Goal: Contribute content: Contribute content

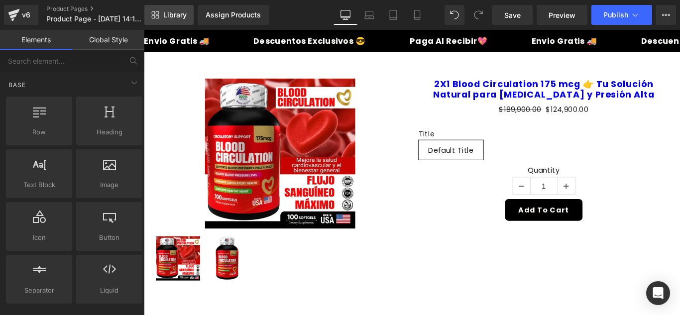
click at [172, 19] on link "Library" at bounding box center [168, 15] width 49 height 20
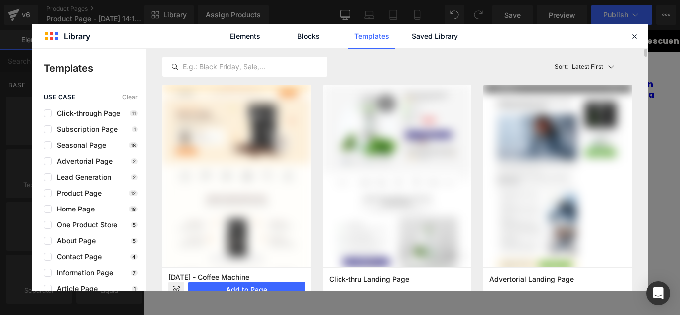
scroll to position [100, 0]
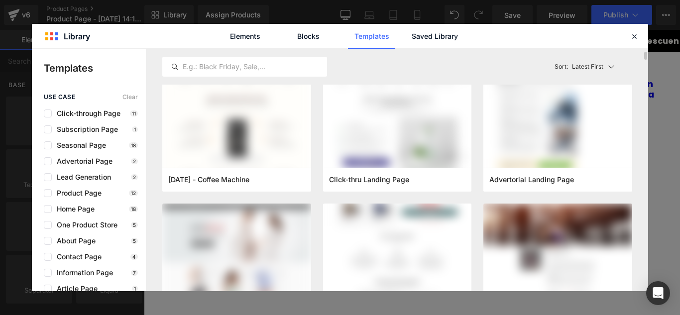
click at [398, 240] on img at bounding box center [397, 83] width 149 height 606
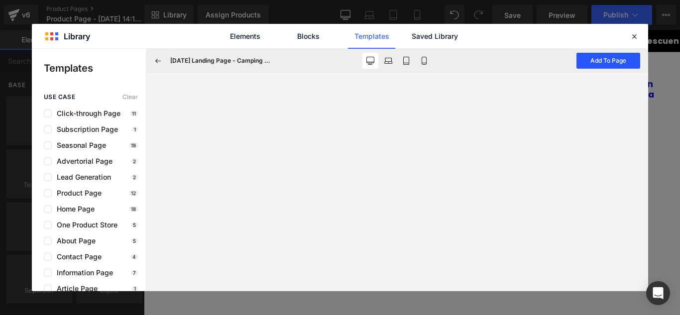
click at [598, 61] on button "Add To Page" at bounding box center [608, 61] width 64 height 16
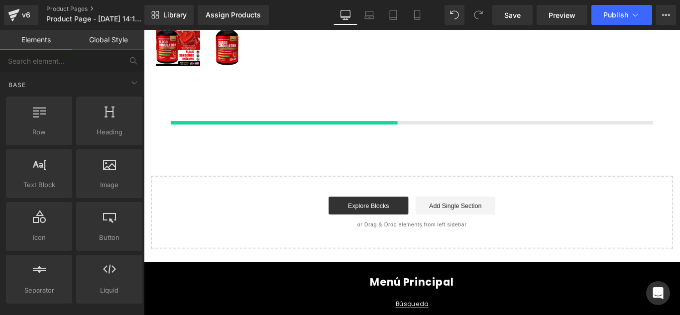
scroll to position [254, 0]
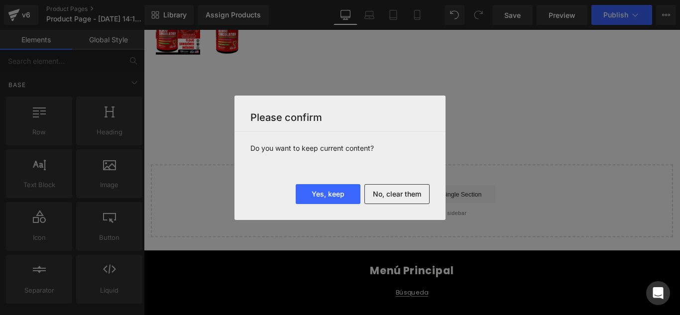
click at [343, 199] on button "Yes, keep" at bounding box center [328, 194] width 65 height 20
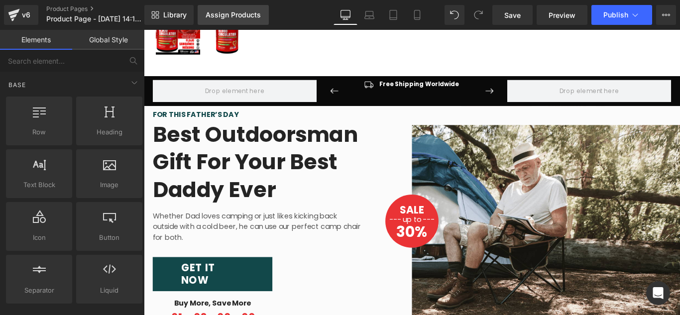
click at [242, 9] on link "Assign Products" at bounding box center [233, 15] width 71 height 20
click at [243, 11] on div "Assign Products" at bounding box center [232, 15] width 55 height 8
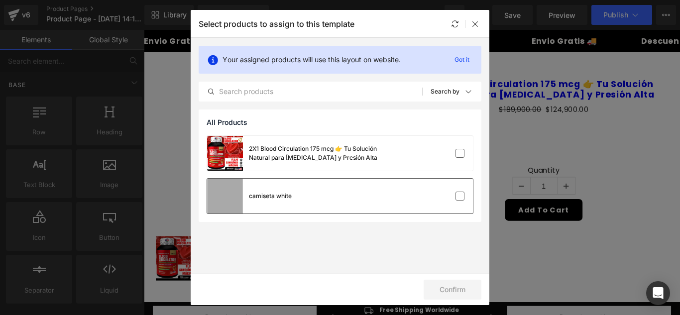
click at [313, 194] on div "camiseta white" at bounding box center [340, 196] width 266 height 35
click at [462, 290] on button "Confirm" at bounding box center [452, 290] width 58 height 20
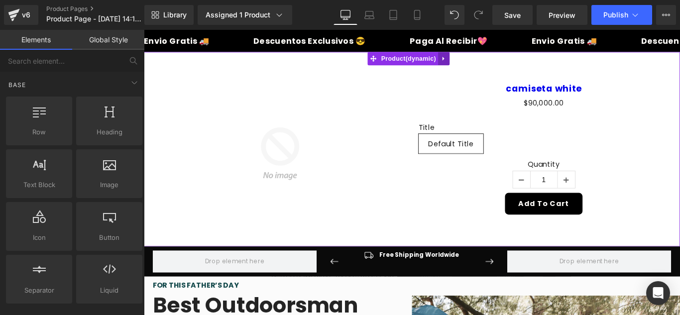
click at [478, 62] on icon at bounding box center [480, 62] width 7 height 7
click at [487, 64] on icon at bounding box center [487, 62] width 7 height 7
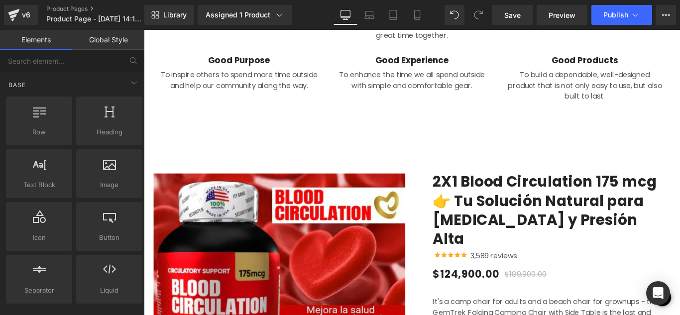
scroll to position [1393, 0]
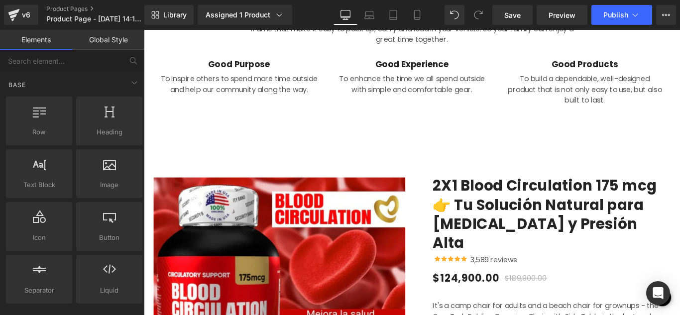
click at [467, 189] on span "Row" at bounding box center [475, 195] width 16 height 12
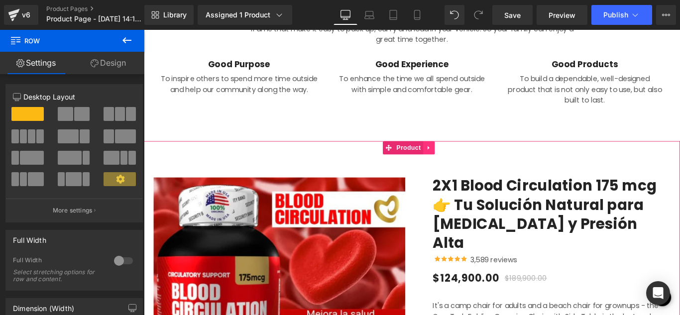
click at [462, 160] on icon at bounding box center [463, 162] width 2 height 4
click at [471, 159] on icon at bounding box center [470, 162] width 7 height 7
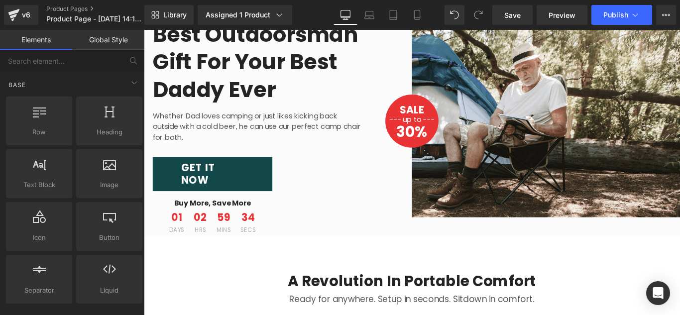
scroll to position [0, 0]
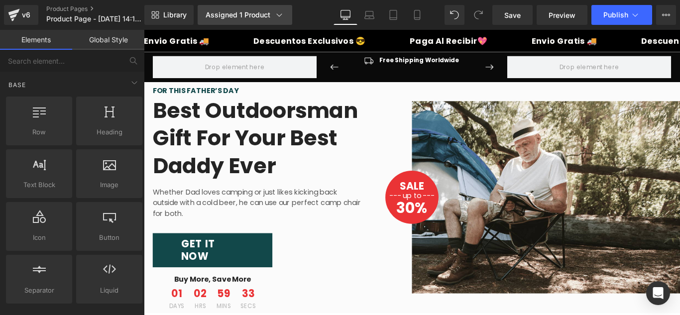
click at [262, 10] on div "Assigned 1 Product" at bounding box center [244, 15] width 79 height 10
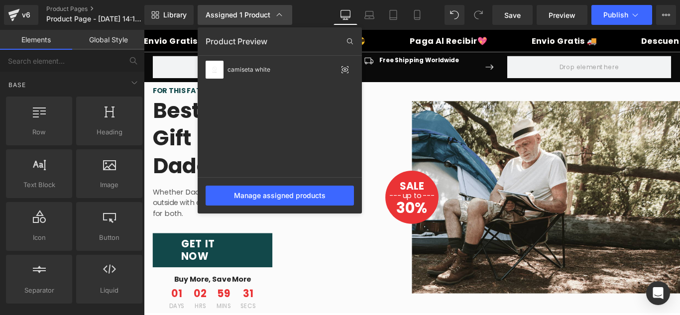
click at [285, 16] on link "Assigned 1 Product" at bounding box center [245, 15] width 95 height 20
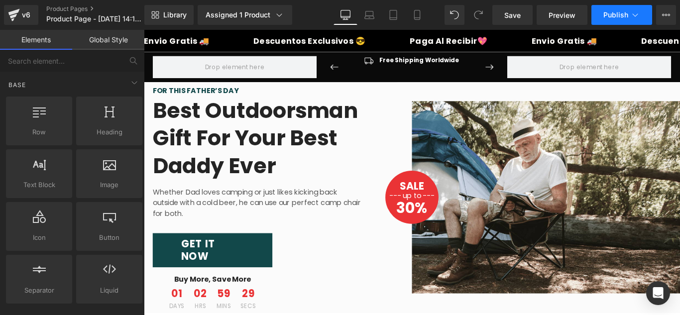
click at [628, 11] on button "Publish" at bounding box center [621, 15] width 61 height 20
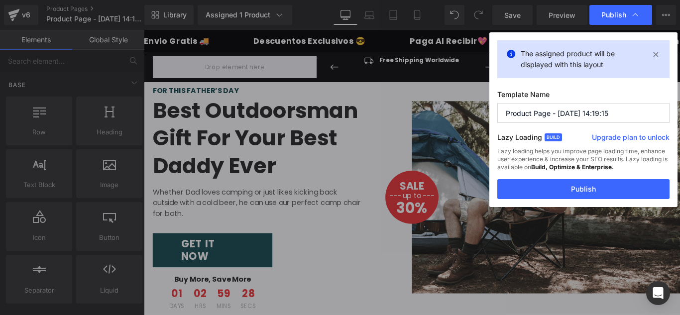
click at [584, 110] on input "Product Page - [DATE] 14:19:15" at bounding box center [583, 113] width 172 height 20
click at [584, 109] on input "Product Page - [DATE] 14:19:15" at bounding box center [583, 113] width 172 height 20
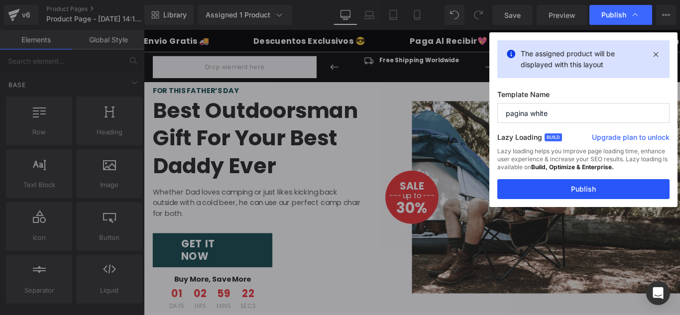
type input "pagina white"
click at [572, 189] on button "Publish" at bounding box center [583, 189] width 172 height 20
